Goal: Task Accomplishment & Management: Use online tool/utility

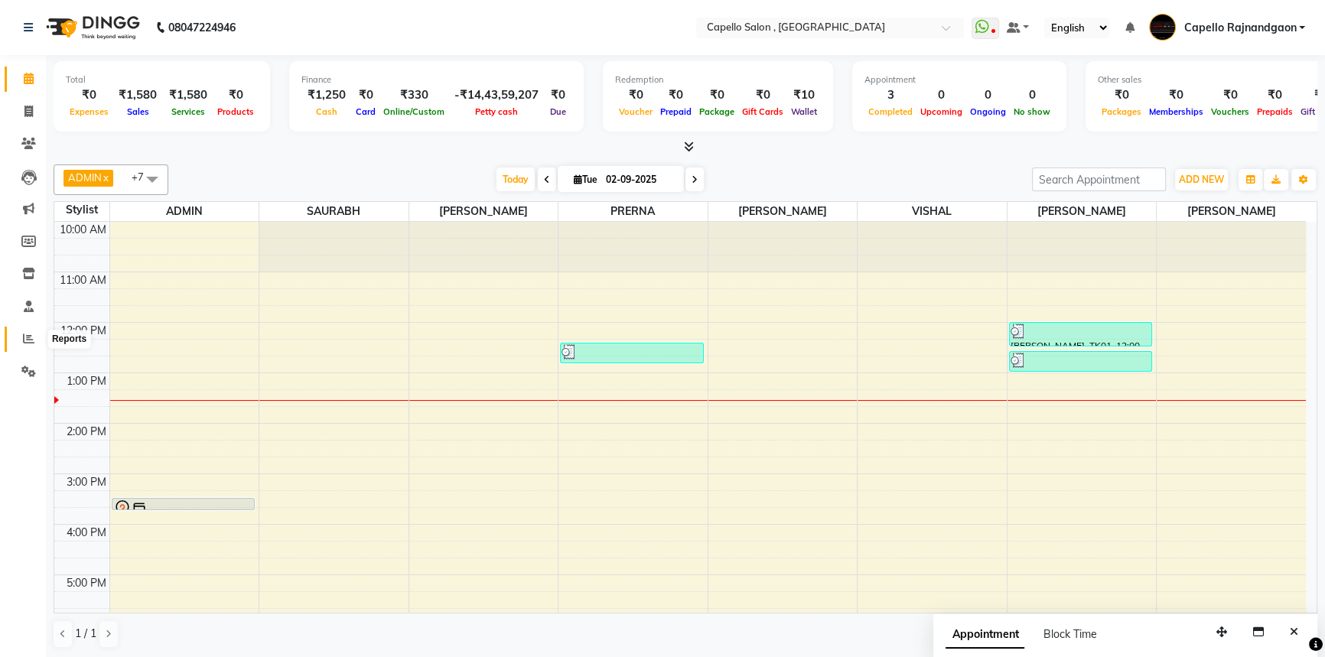
click at [26, 337] on icon at bounding box center [28, 338] width 11 height 11
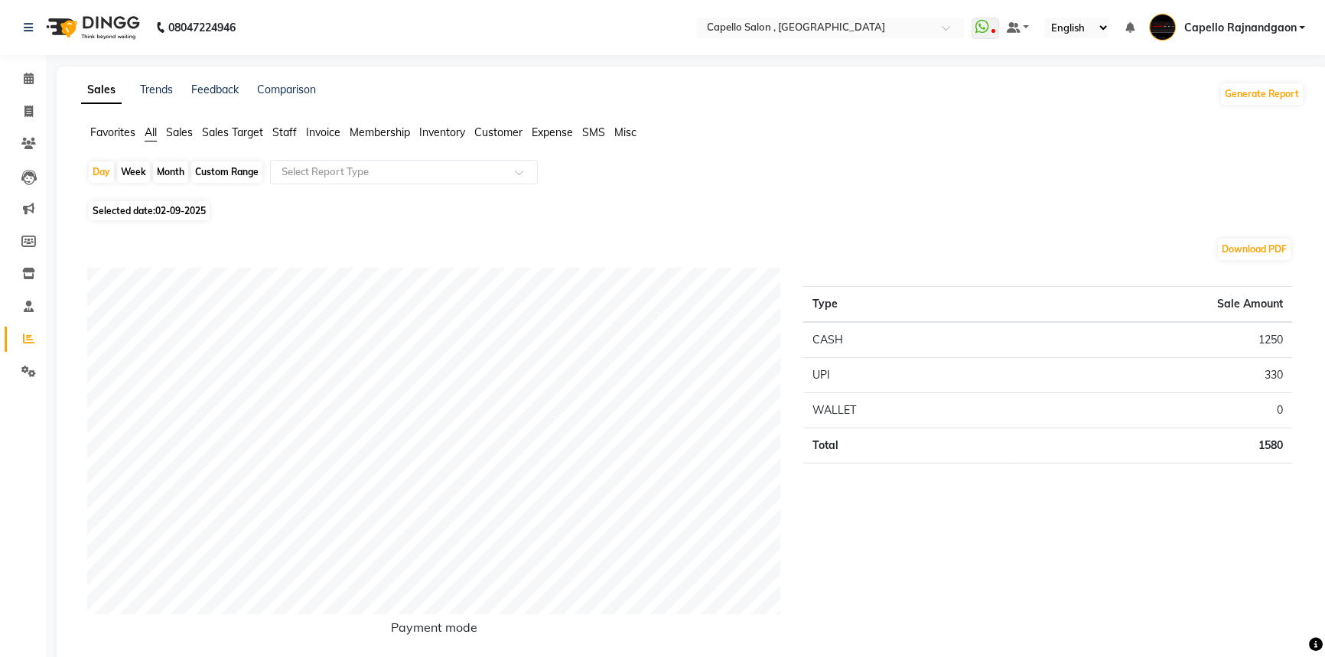
click at [161, 171] on div "Month" at bounding box center [170, 171] width 35 height 21
select select "9"
select select "2025"
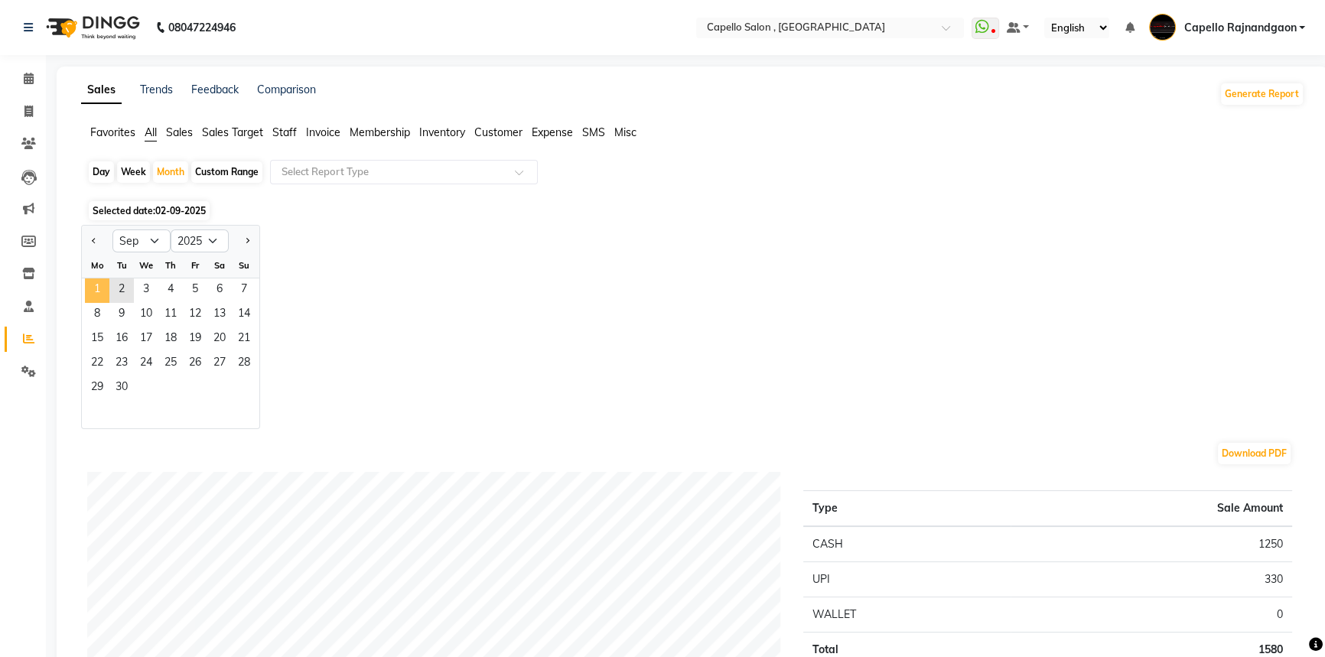
click at [100, 292] on span "1" at bounding box center [97, 291] width 24 height 24
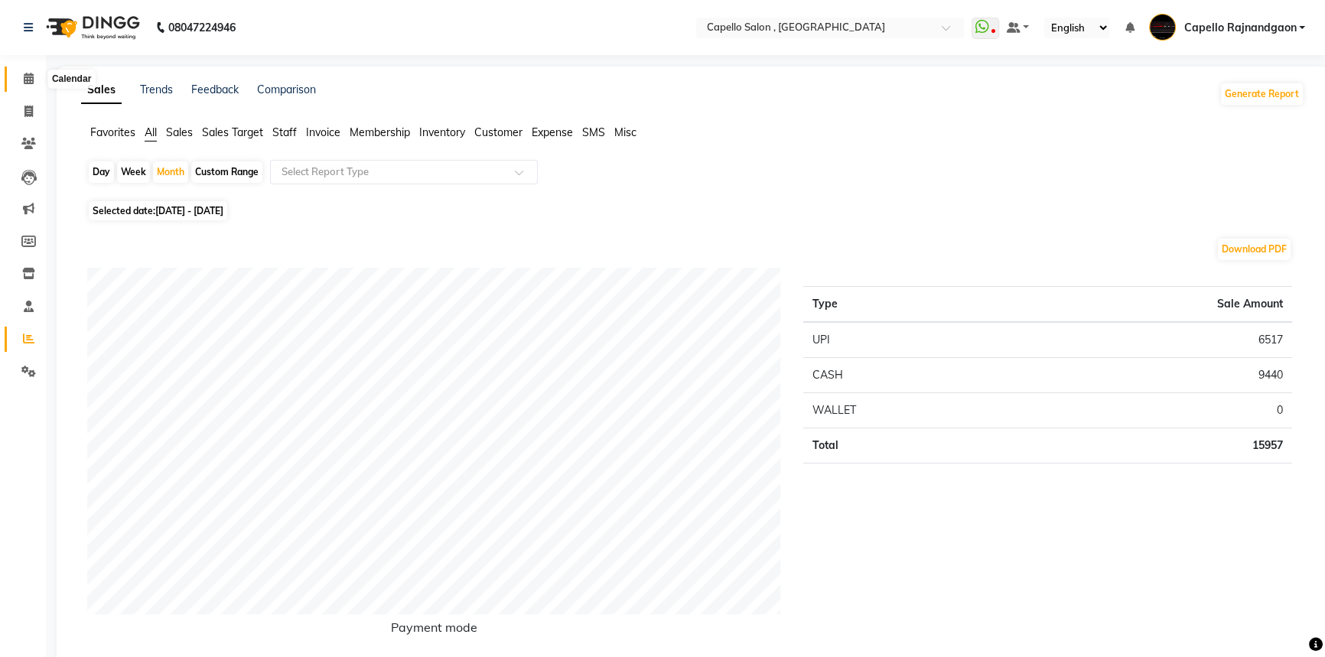
click at [27, 78] on icon at bounding box center [29, 78] width 10 height 11
